Goal: Task Accomplishment & Management: Use online tool/utility

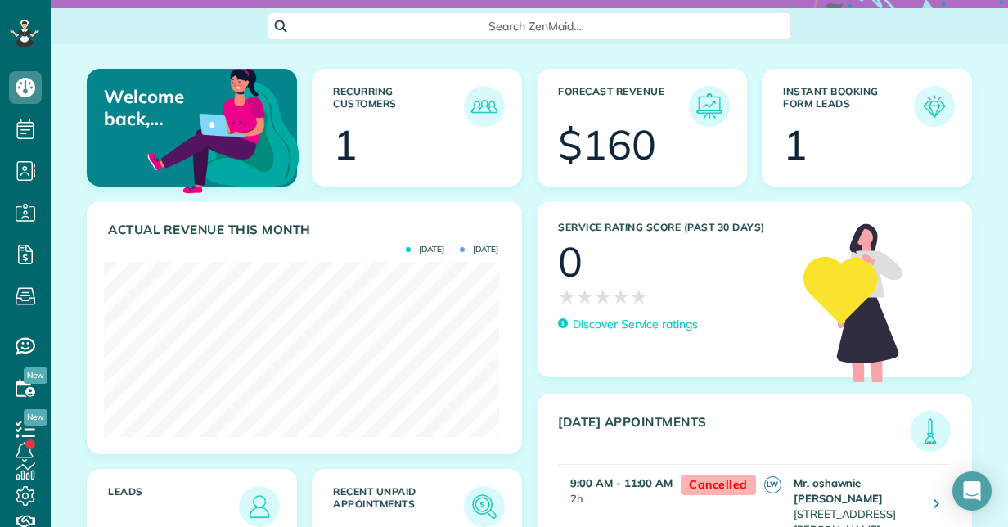
scroll to position [109, 0]
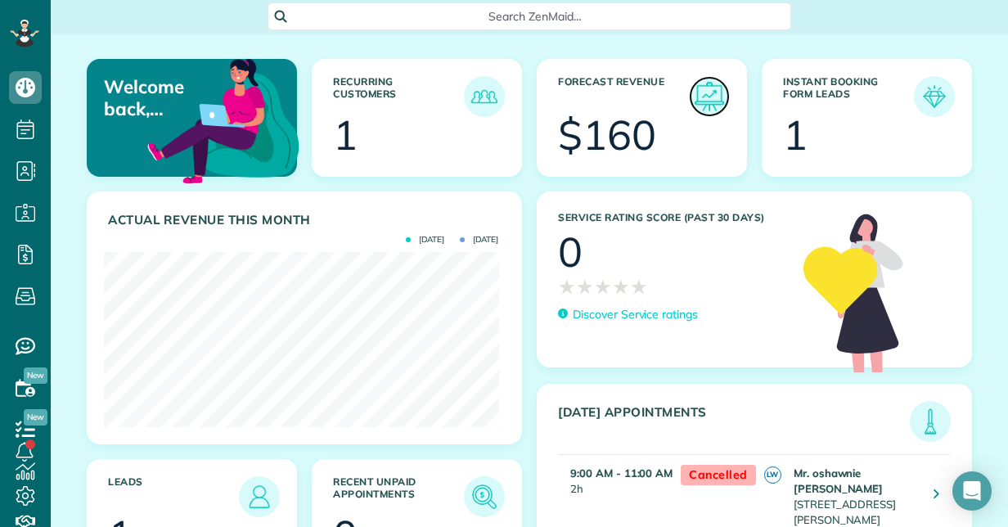
click at [714, 95] on img at bounding box center [709, 97] width 38 height 38
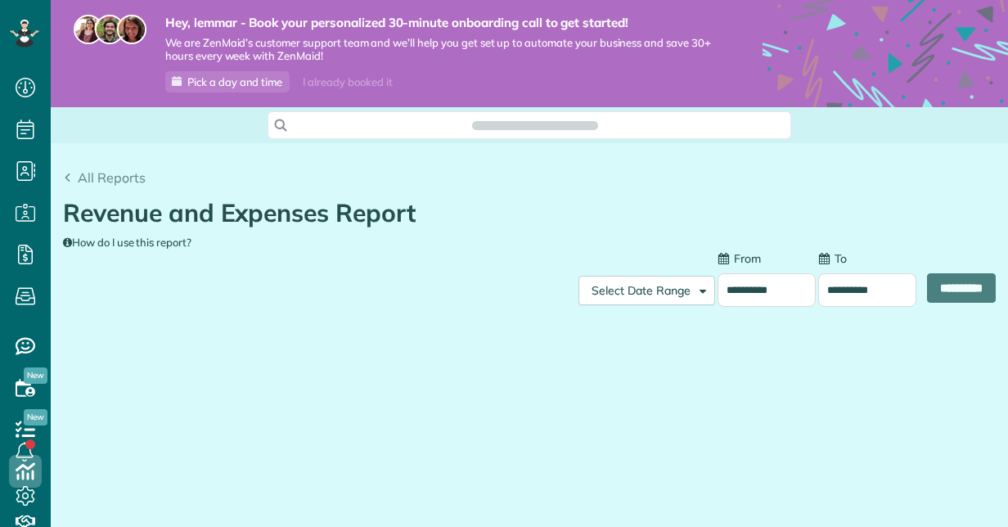
scroll to position [7, 7]
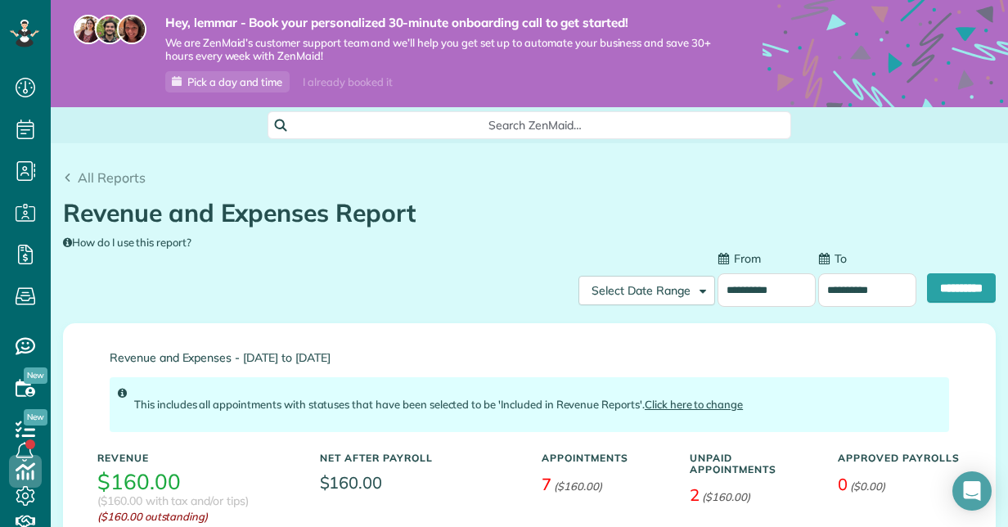
type input "**********"
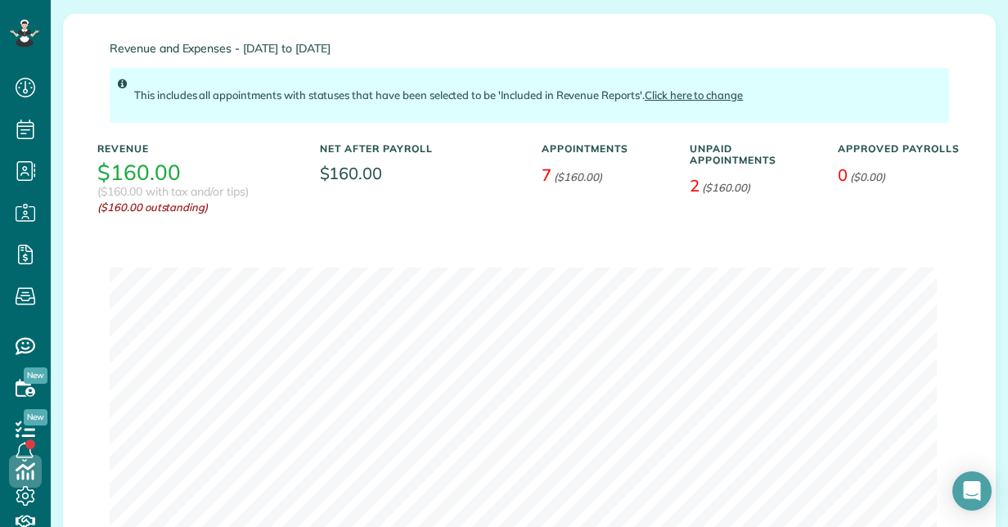
scroll to position [311, 0]
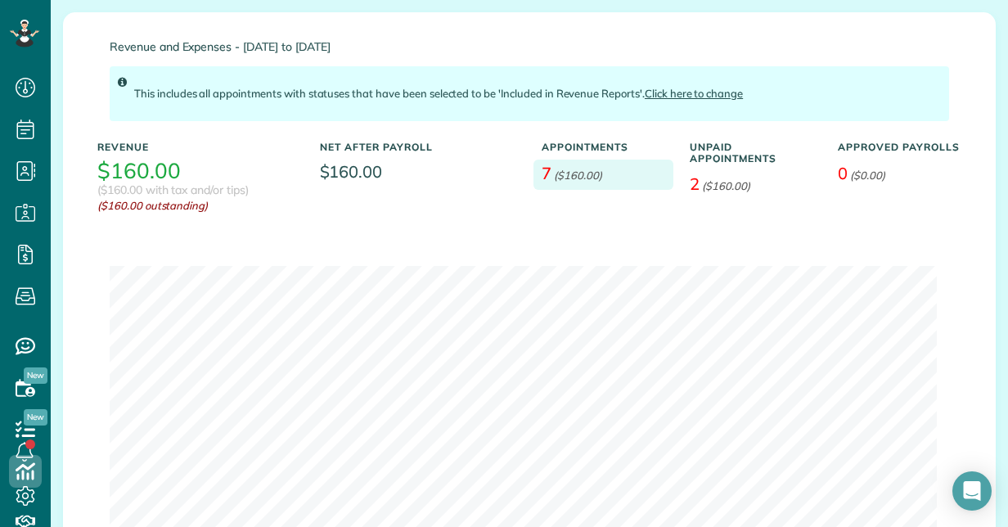
click at [568, 168] on em "($160.00)" at bounding box center [578, 174] width 48 height 13
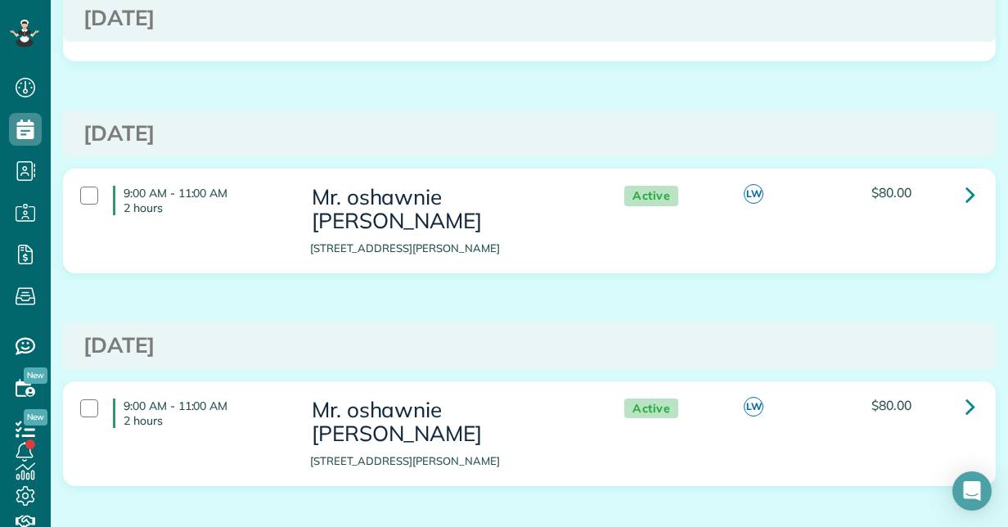
scroll to position [1174, 0]
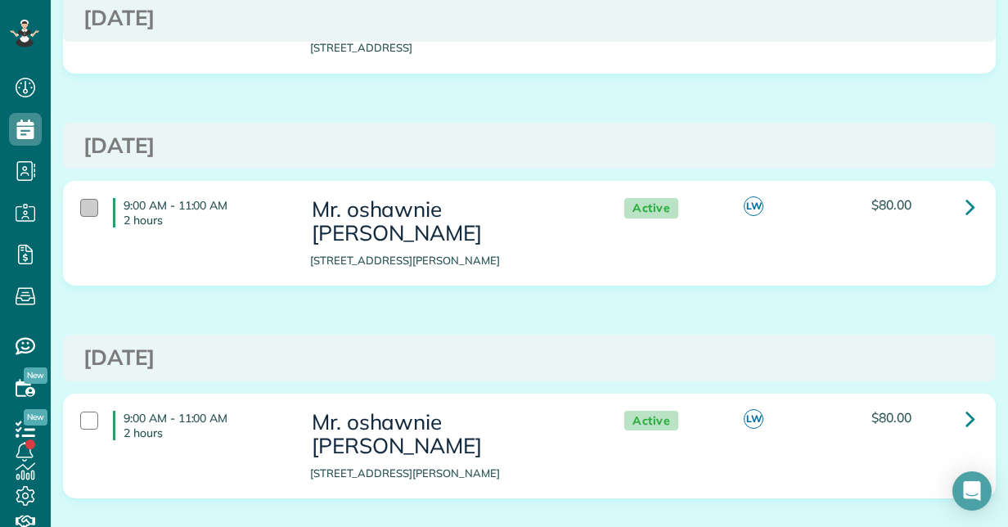
click at [87, 199] on div at bounding box center [89, 208] width 18 height 18
click at [93, 411] on div at bounding box center [89, 420] width 18 height 18
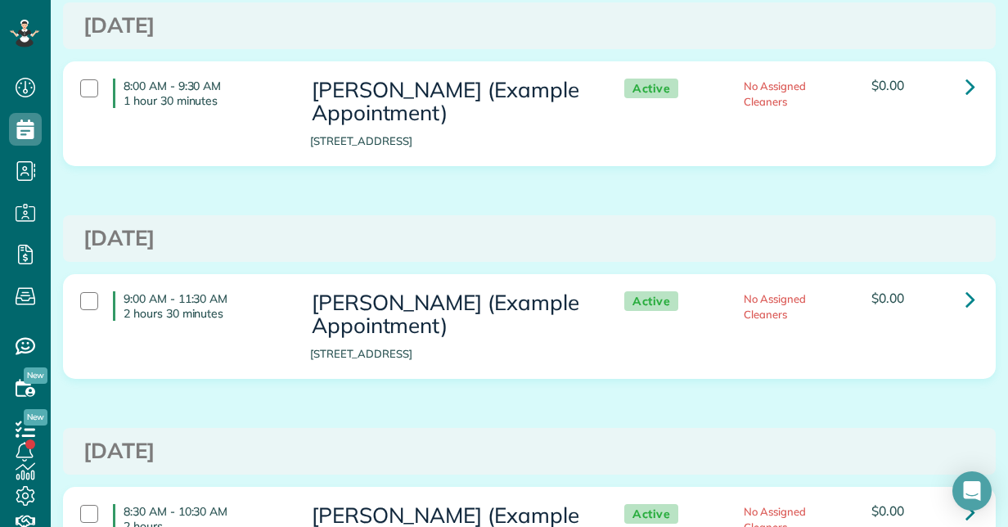
scroll to position [0, 0]
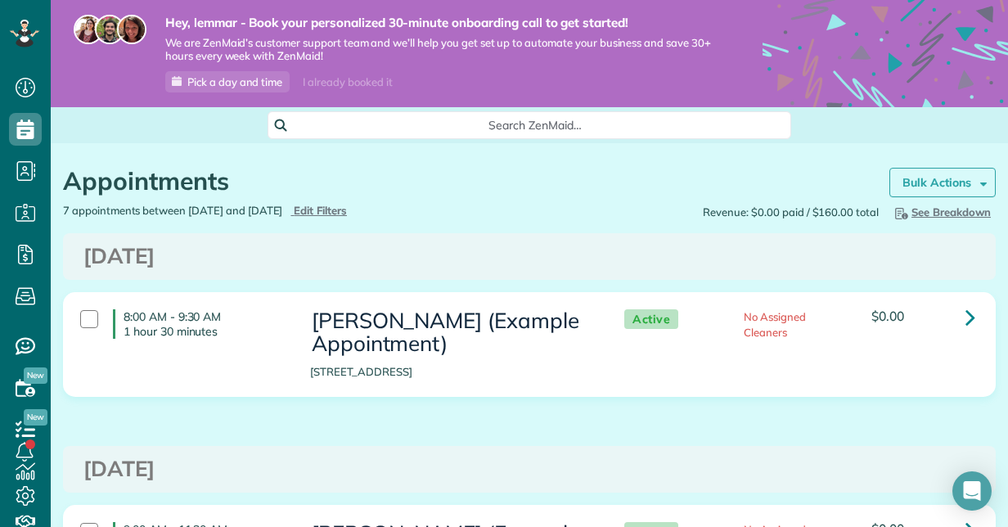
click at [974, 176] on span at bounding box center [980, 182] width 12 height 12
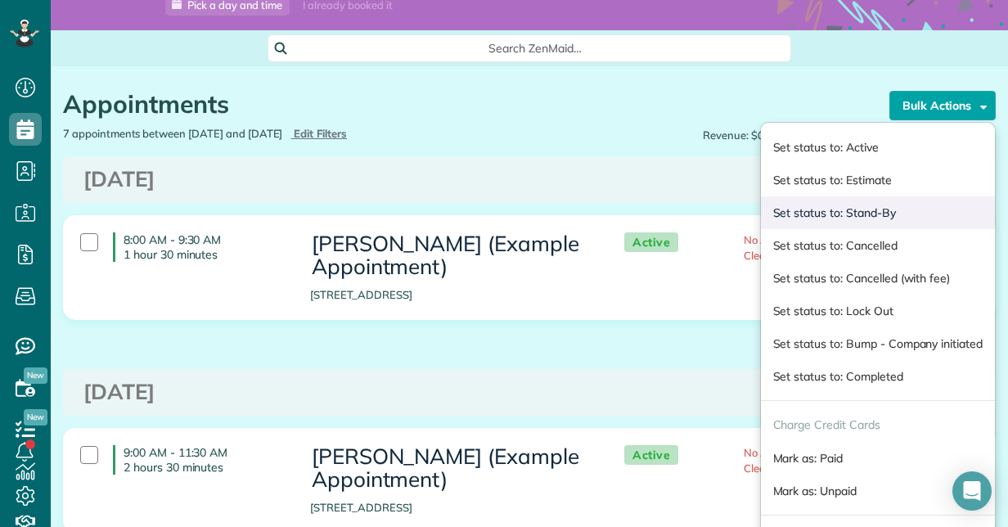
scroll to position [87, 0]
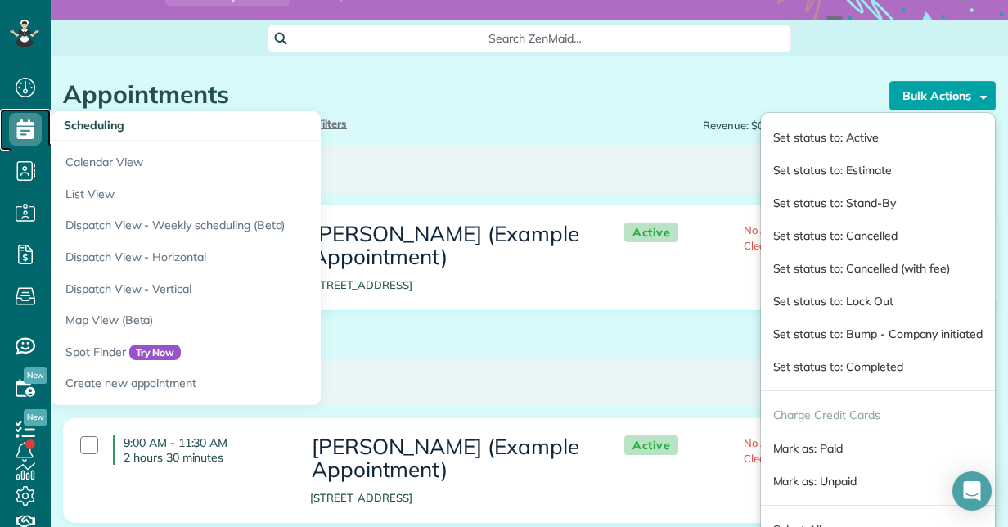
click at [21, 123] on use at bounding box center [25, 129] width 17 height 20
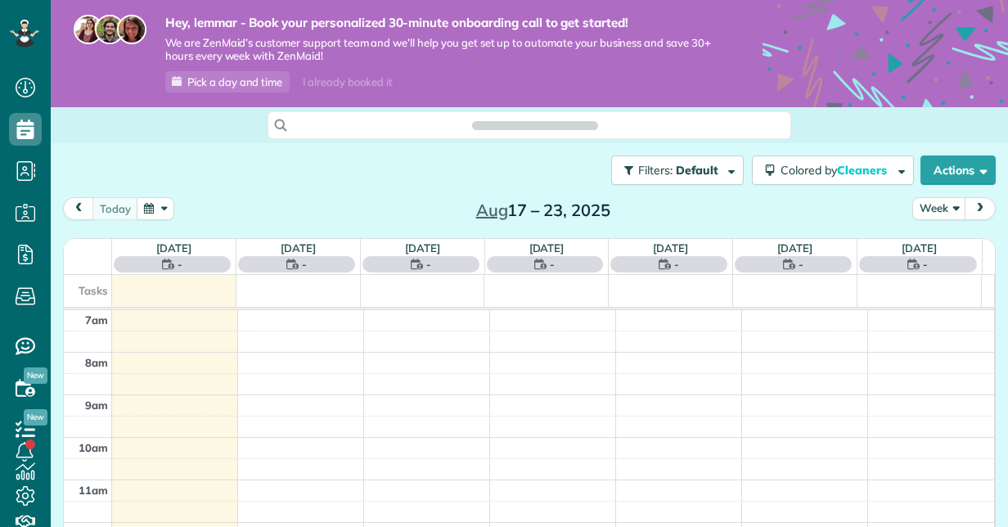
scroll to position [7, 7]
